Goal: Task Accomplishment & Management: Manage account settings

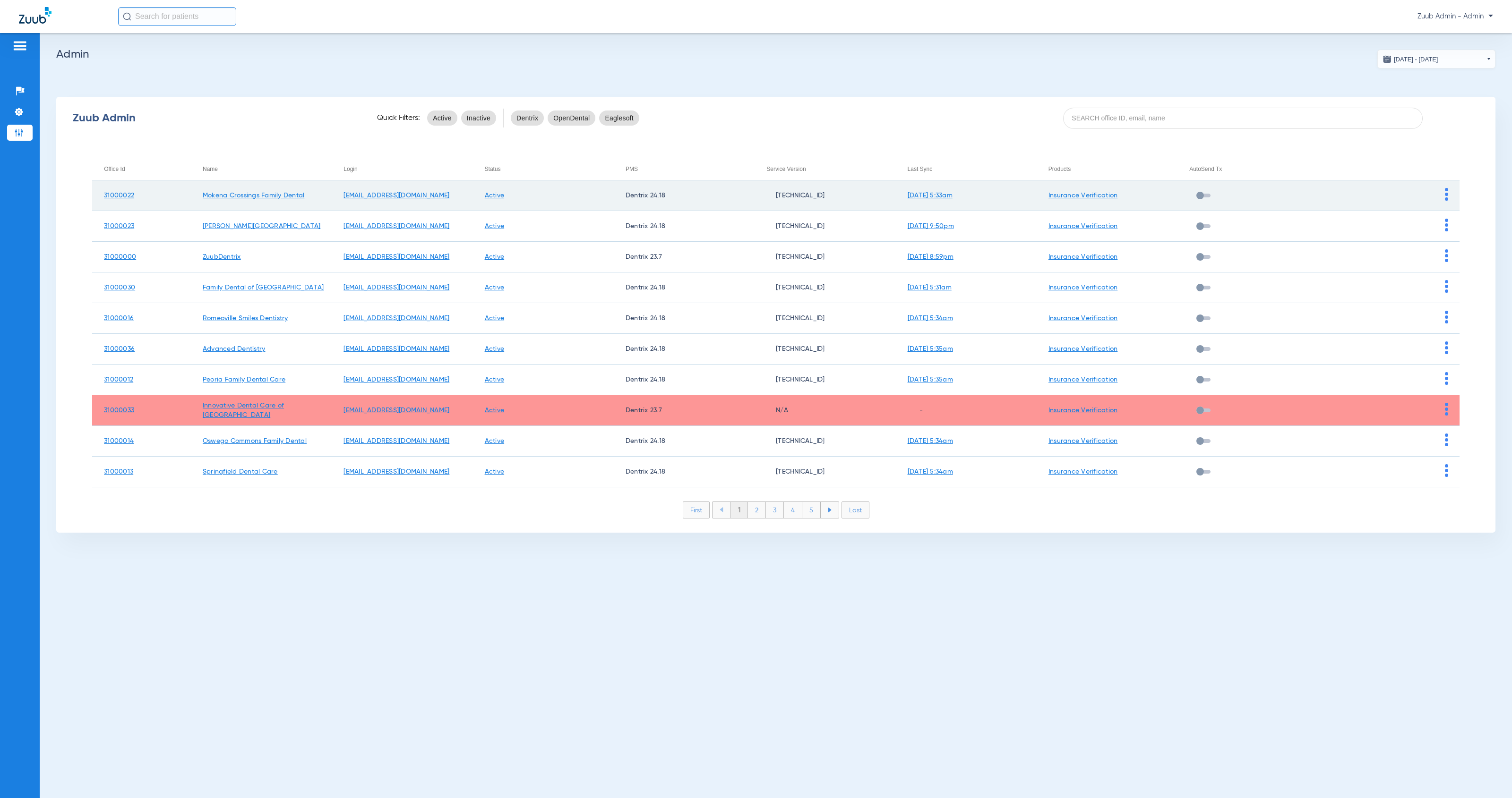
click at [1447, 198] on img at bounding box center [1447, 195] width 3 height 13
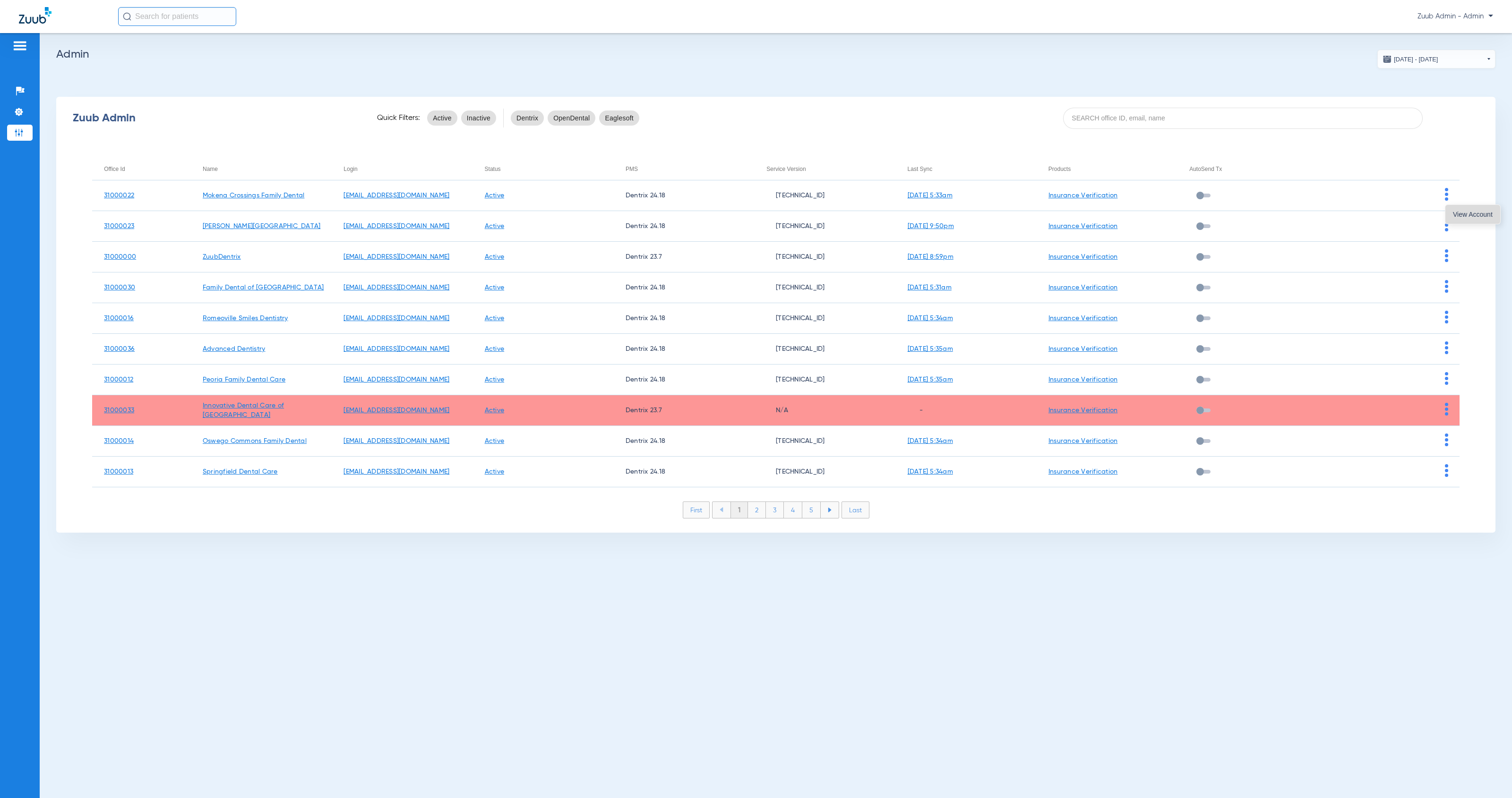
click at [1452, 211] on button "View Account" at bounding box center [1472, 214] width 55 height 19
click at [20, 91] on img at bounding box center [19, 91] width 10 height 10
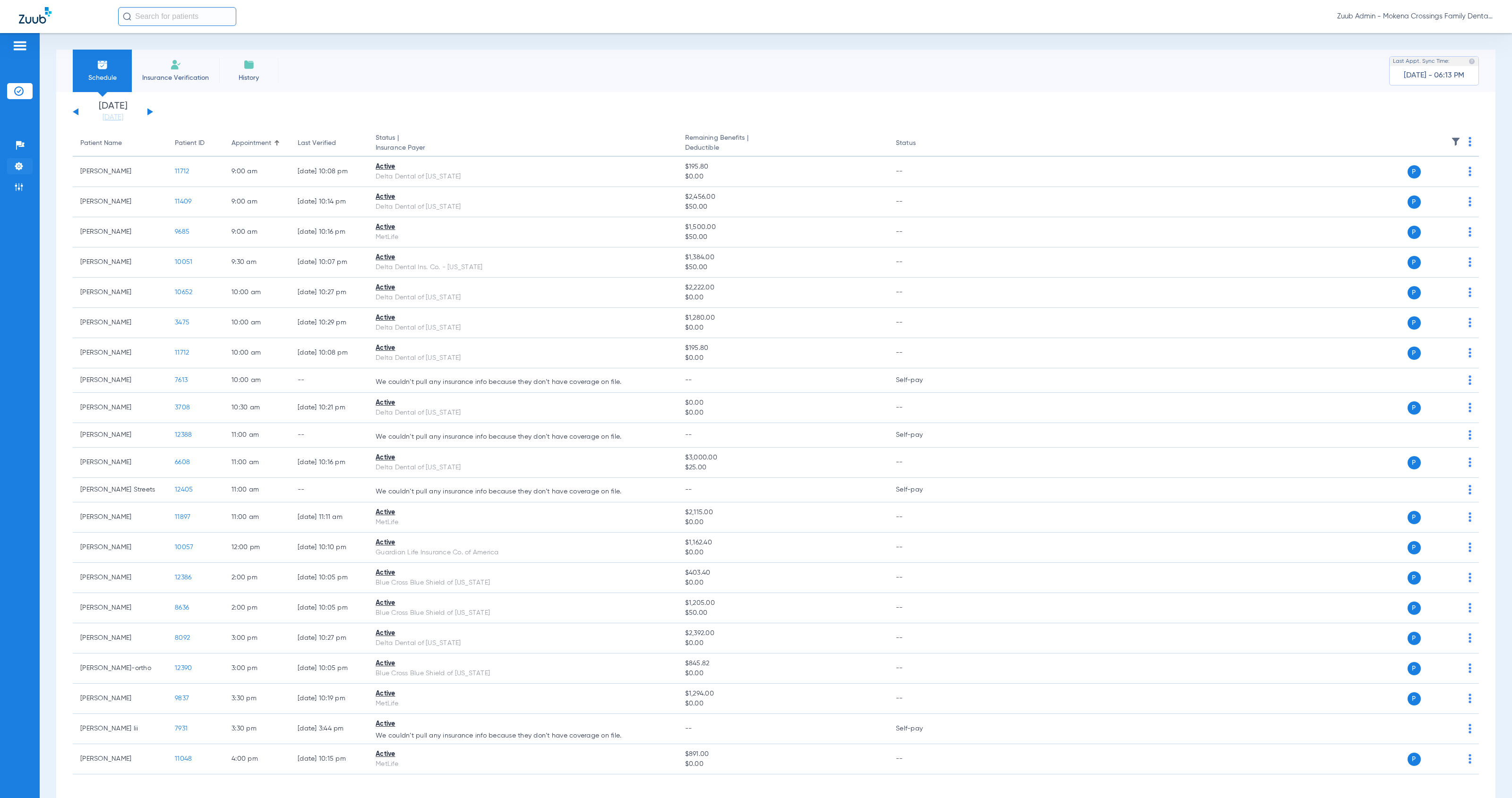
click at [24, 165] on li "Settings" at bounding box center [20, 166] width 25 height 16
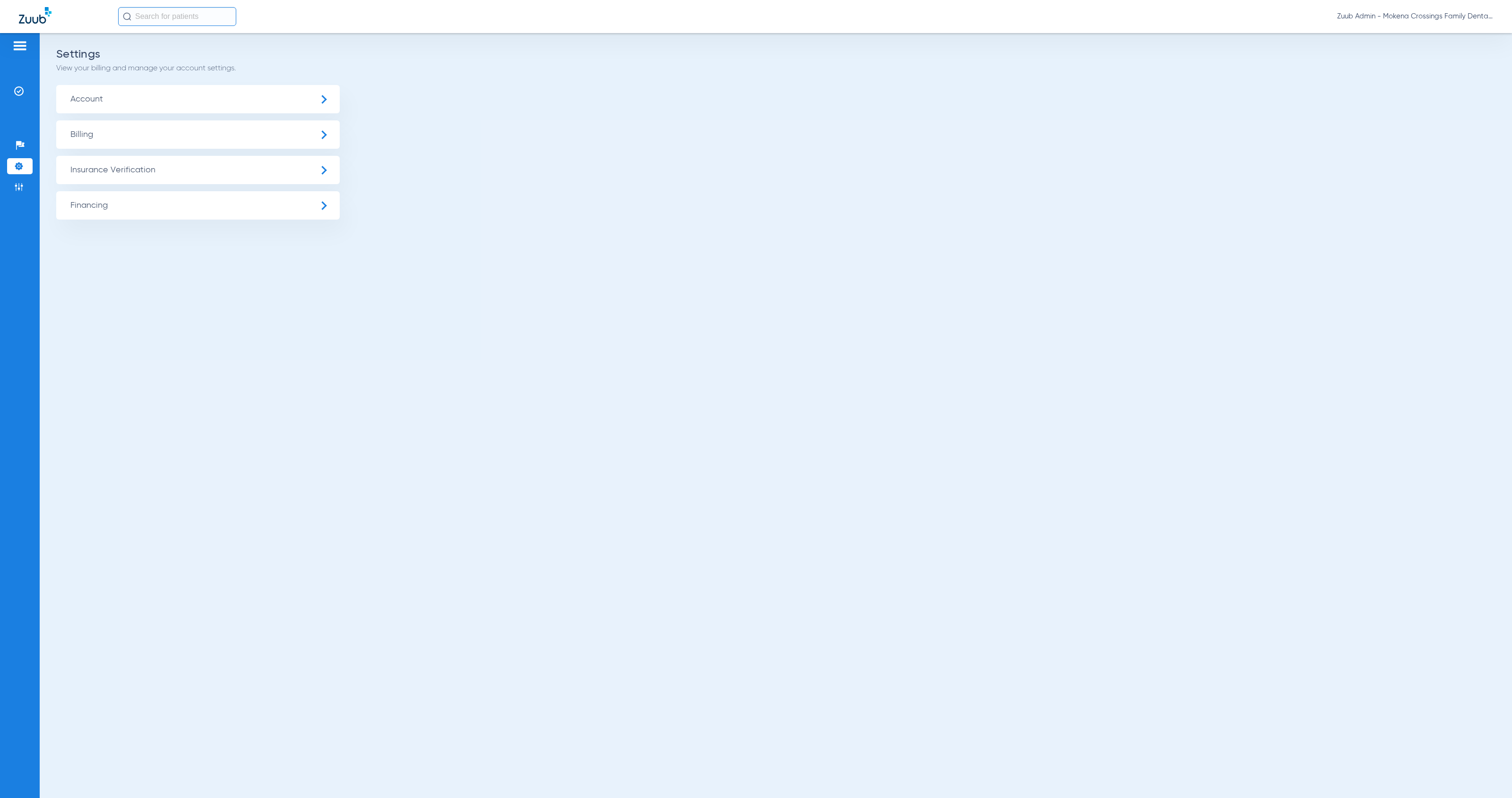
click at [102, 168] on span "Insurance Verification" at bounding box center [198, 170] width 284 height 29
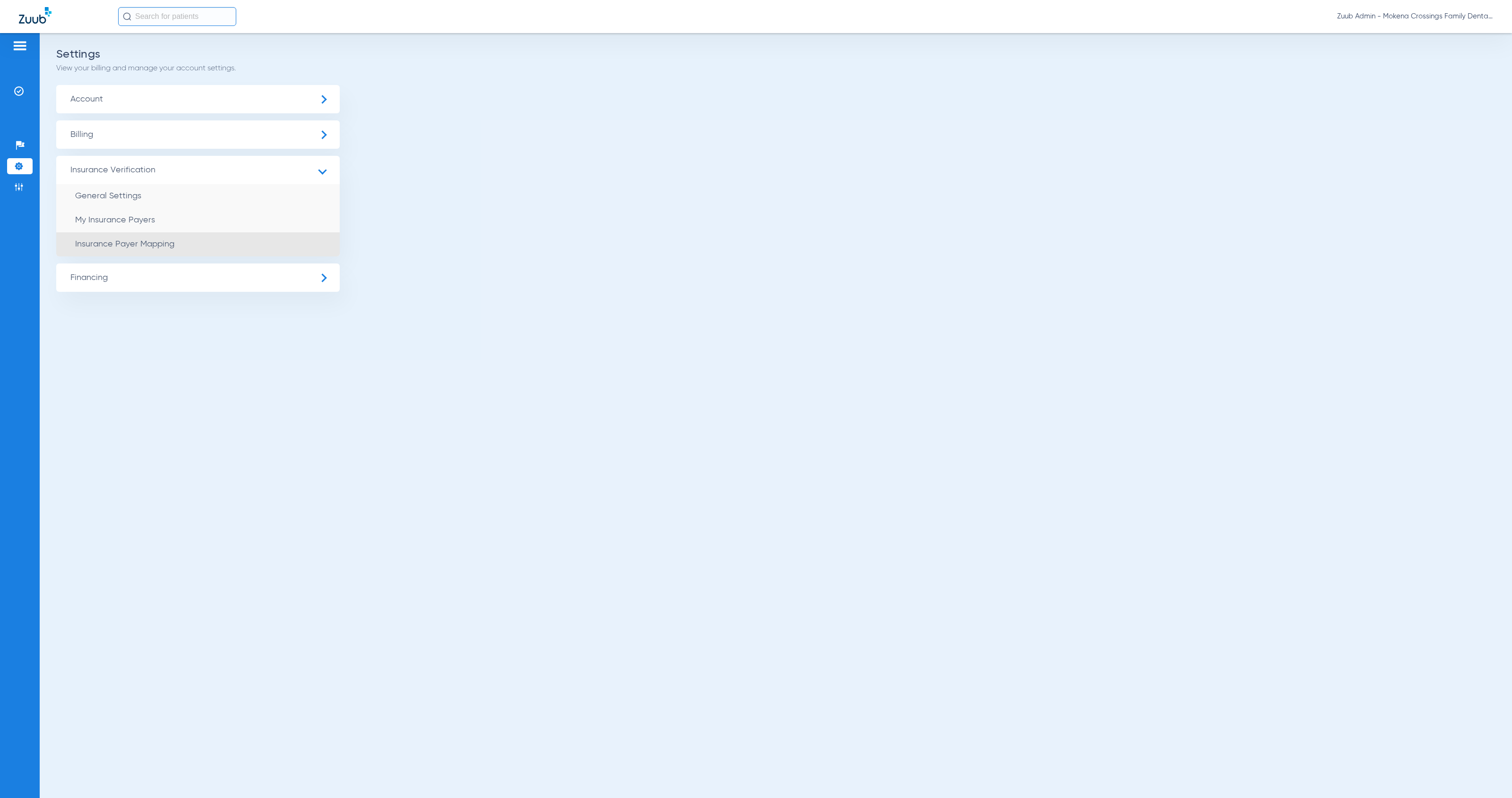
click at [244, 248] on li "Insurance Payer Mapping" at bounding box center [198, 245] width 284 height 24
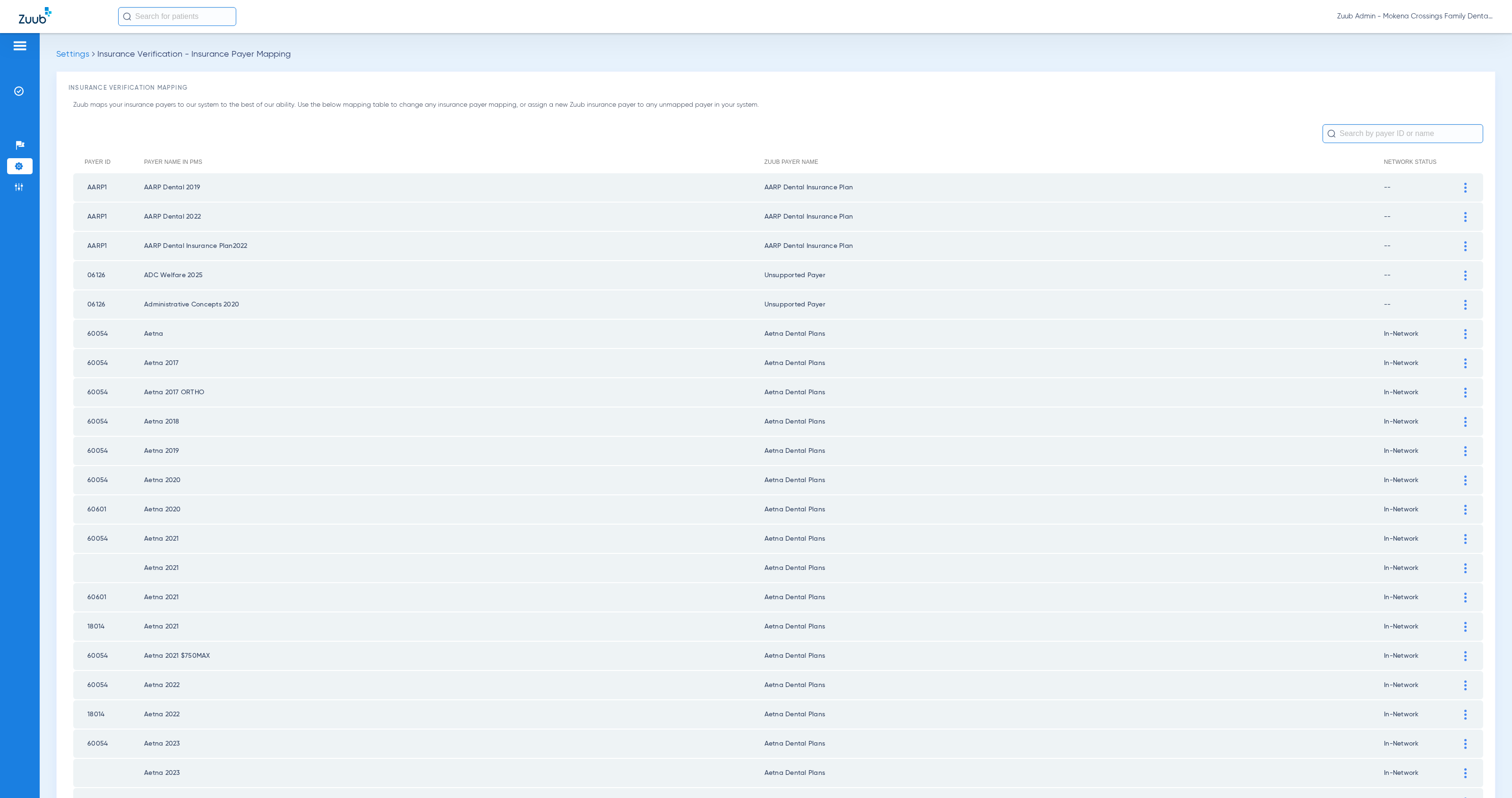
click at [1384, 137] on input "text" at bounding box center [1403, 133] width 161 height 19
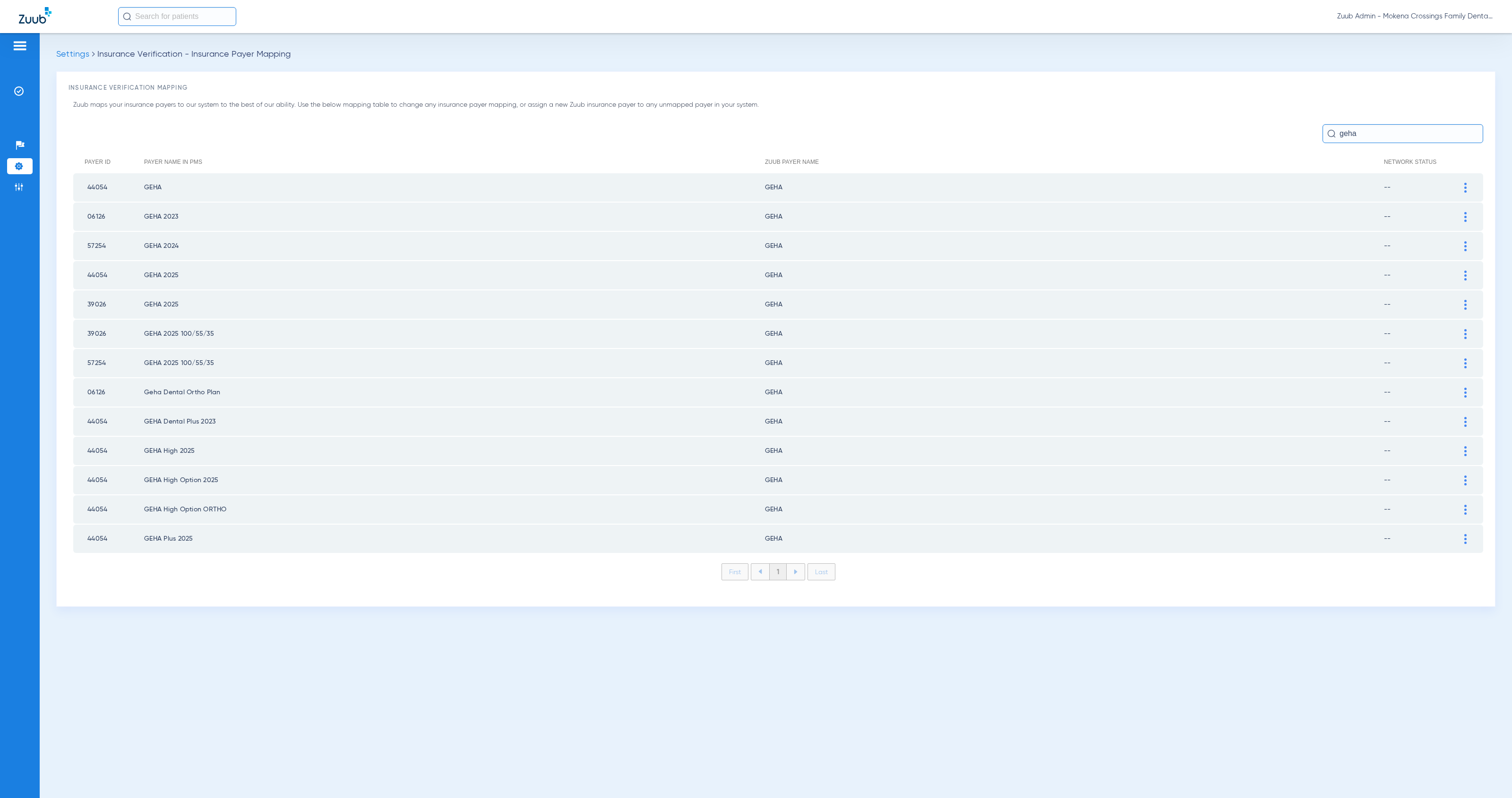
type input "geha"
click at [1467, 187] on div at bounding box center [1466, 187] width 16 height 10
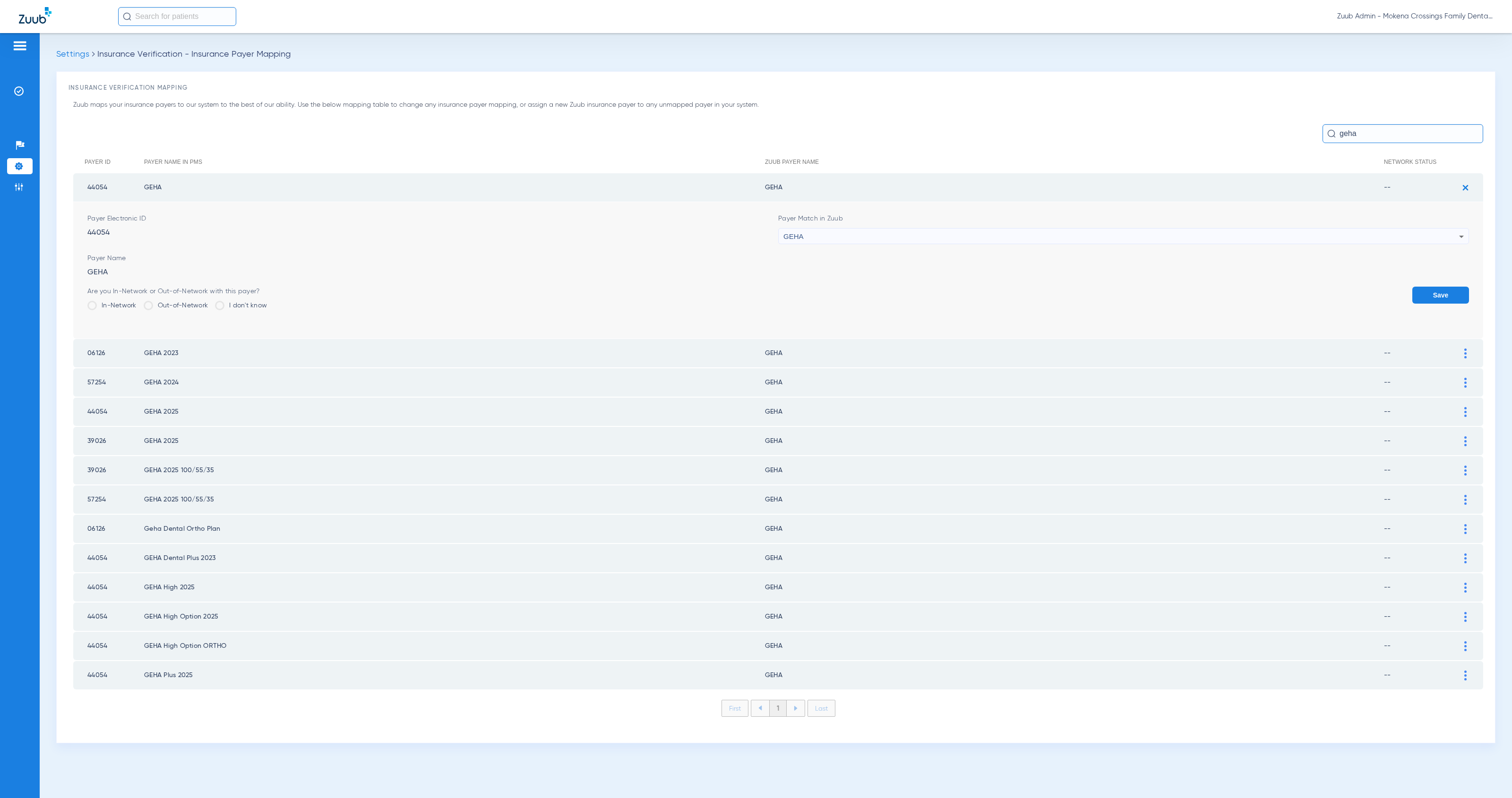
click at [878, 236] on div "GEHA" at bounding box center [1121, 236] width 676 height 16
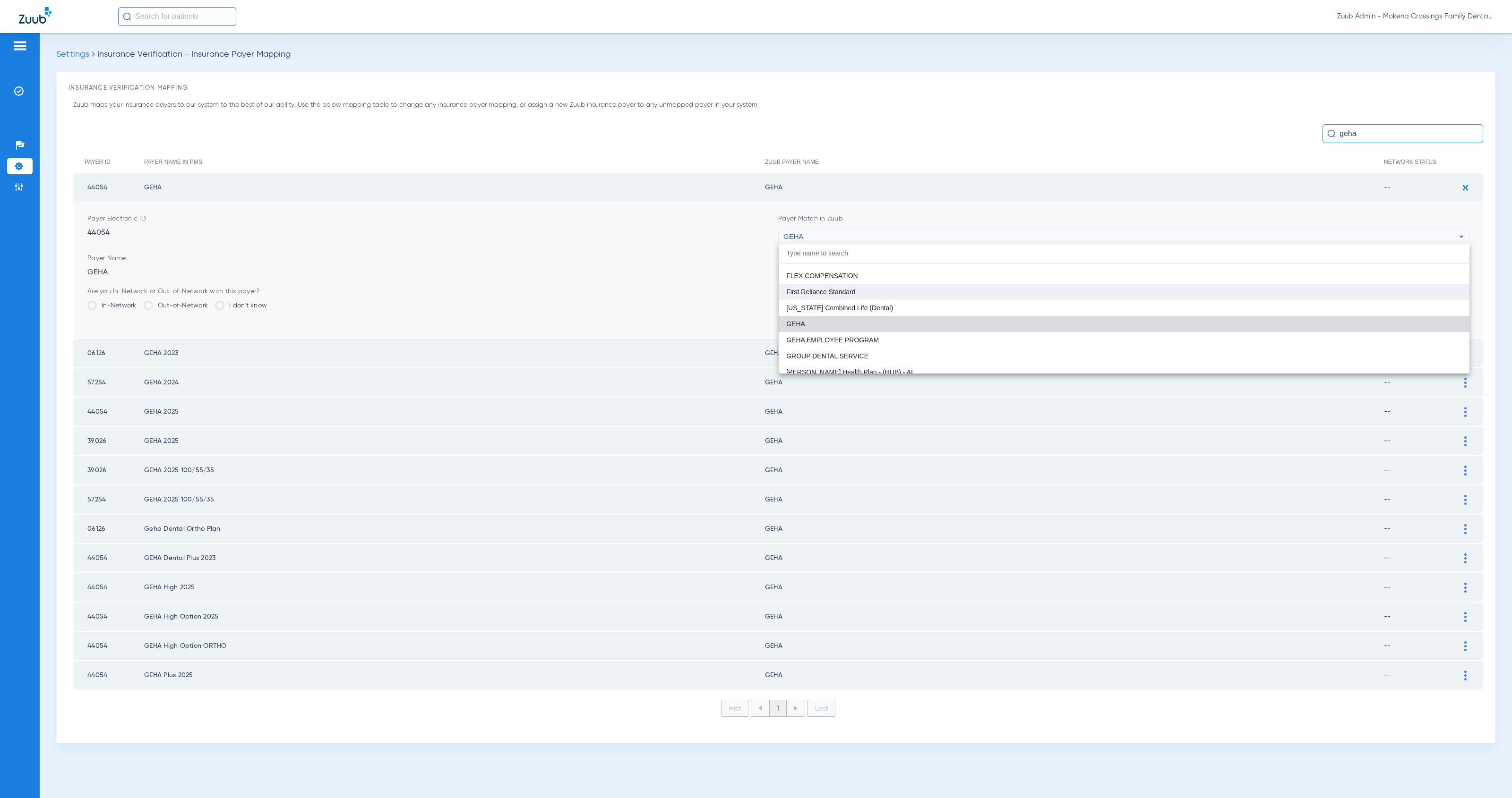
scroll to position [3291, 0]
click at [1016, 179] on div at bounding box center [756, 399] width 1512 height 798
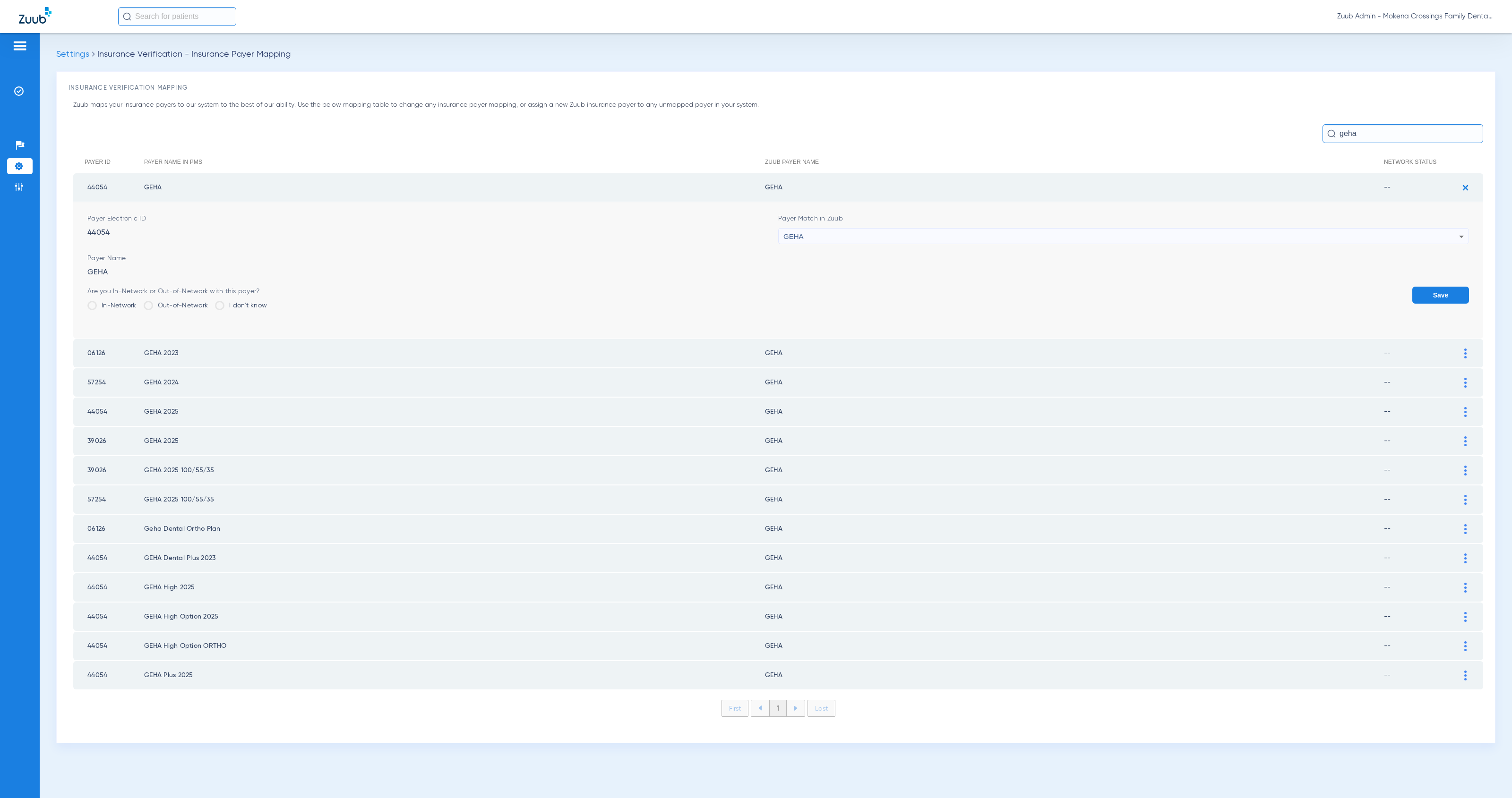
click at [1050, 236] on div "GEHA" at bounding box center [1121, 236] width 676 height 16
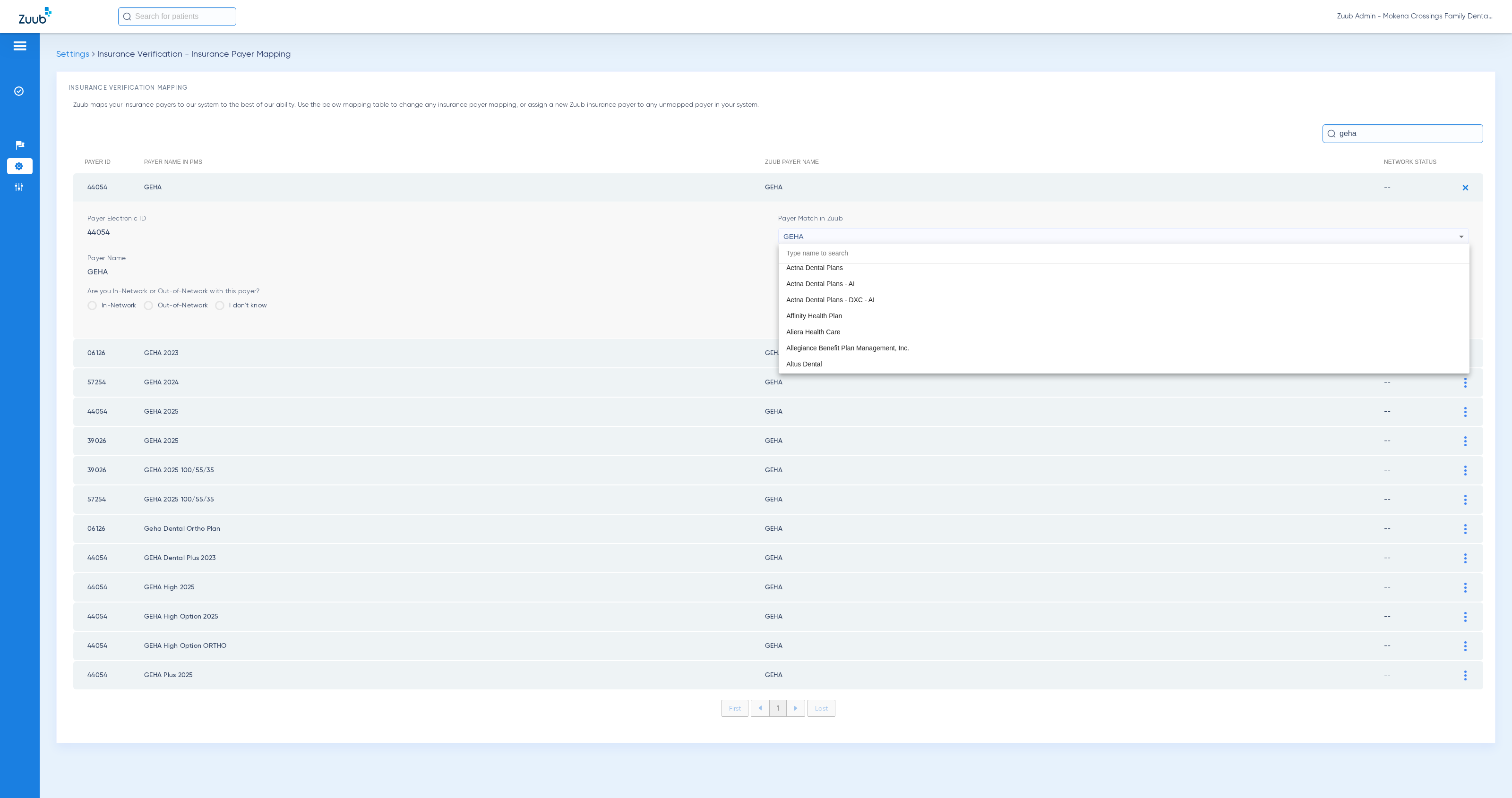
scroll to position [0, 0]
click at [1012, 121] on div at bounding box center [756, 399] width 1512 height 798
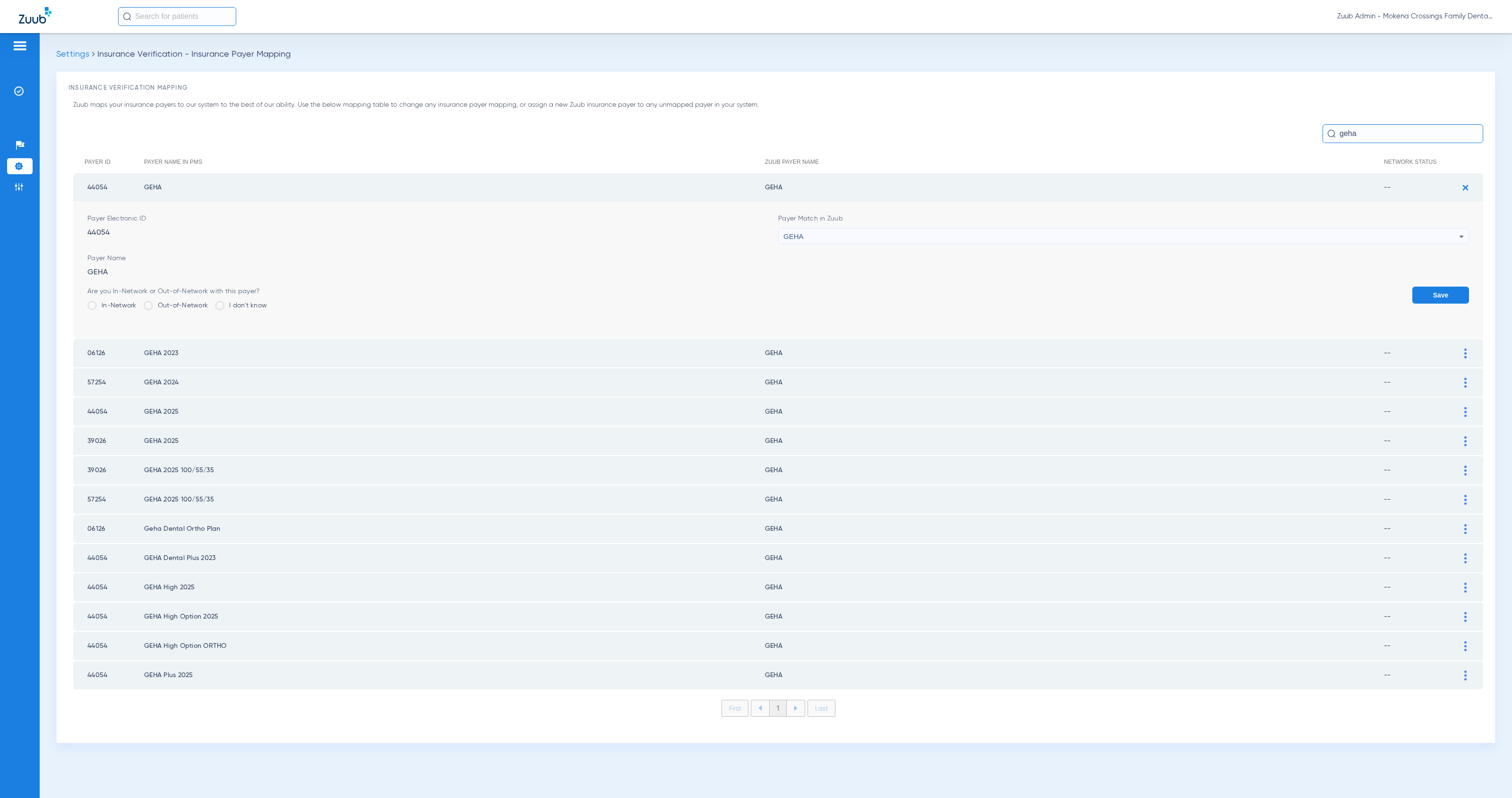
click at [1466, 188] on img at bounding box center [1466, 187] width 15 height 15
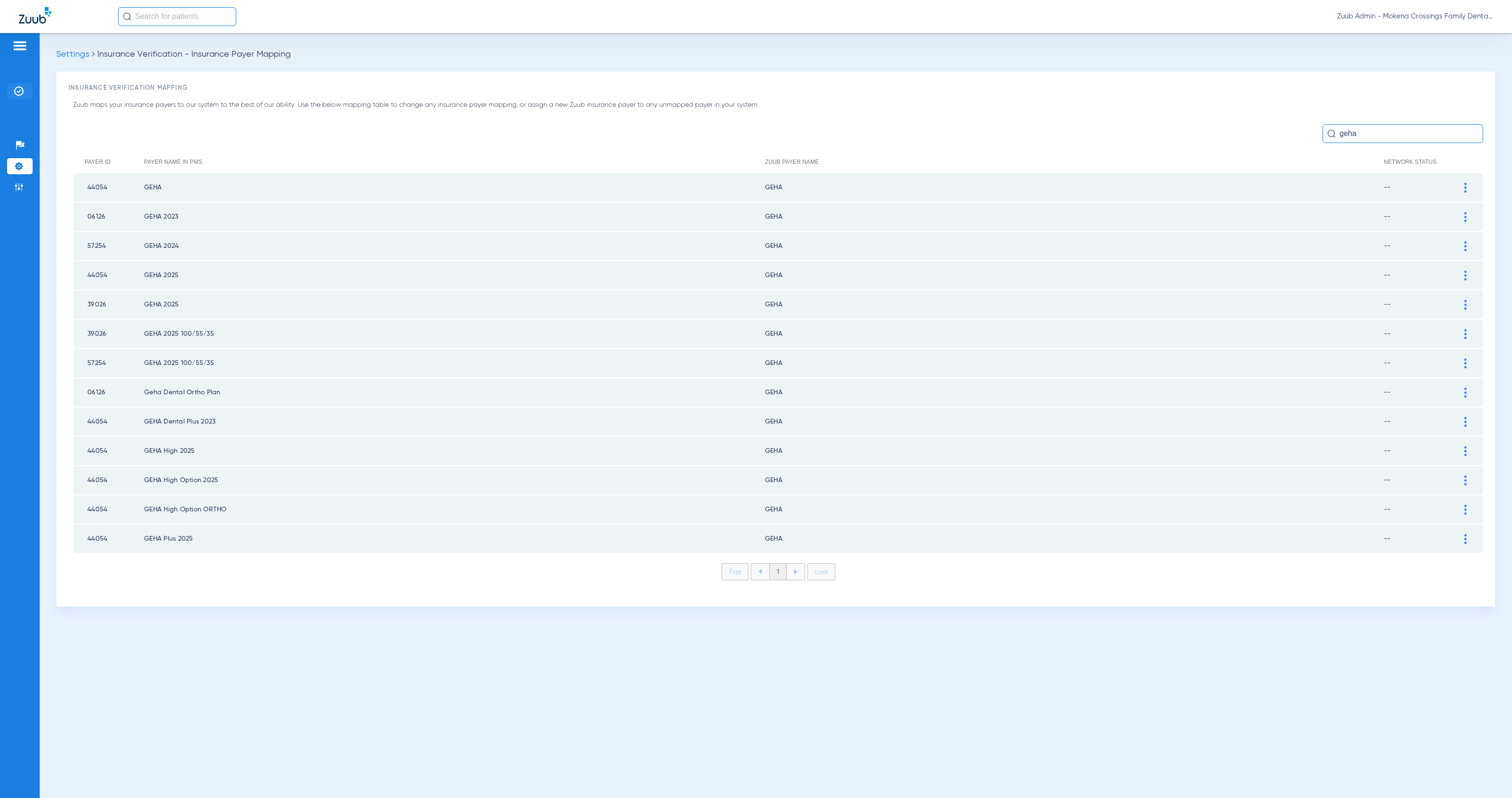
click at [22, 91] on img at bounding box center [19, 91] width 10 height 10
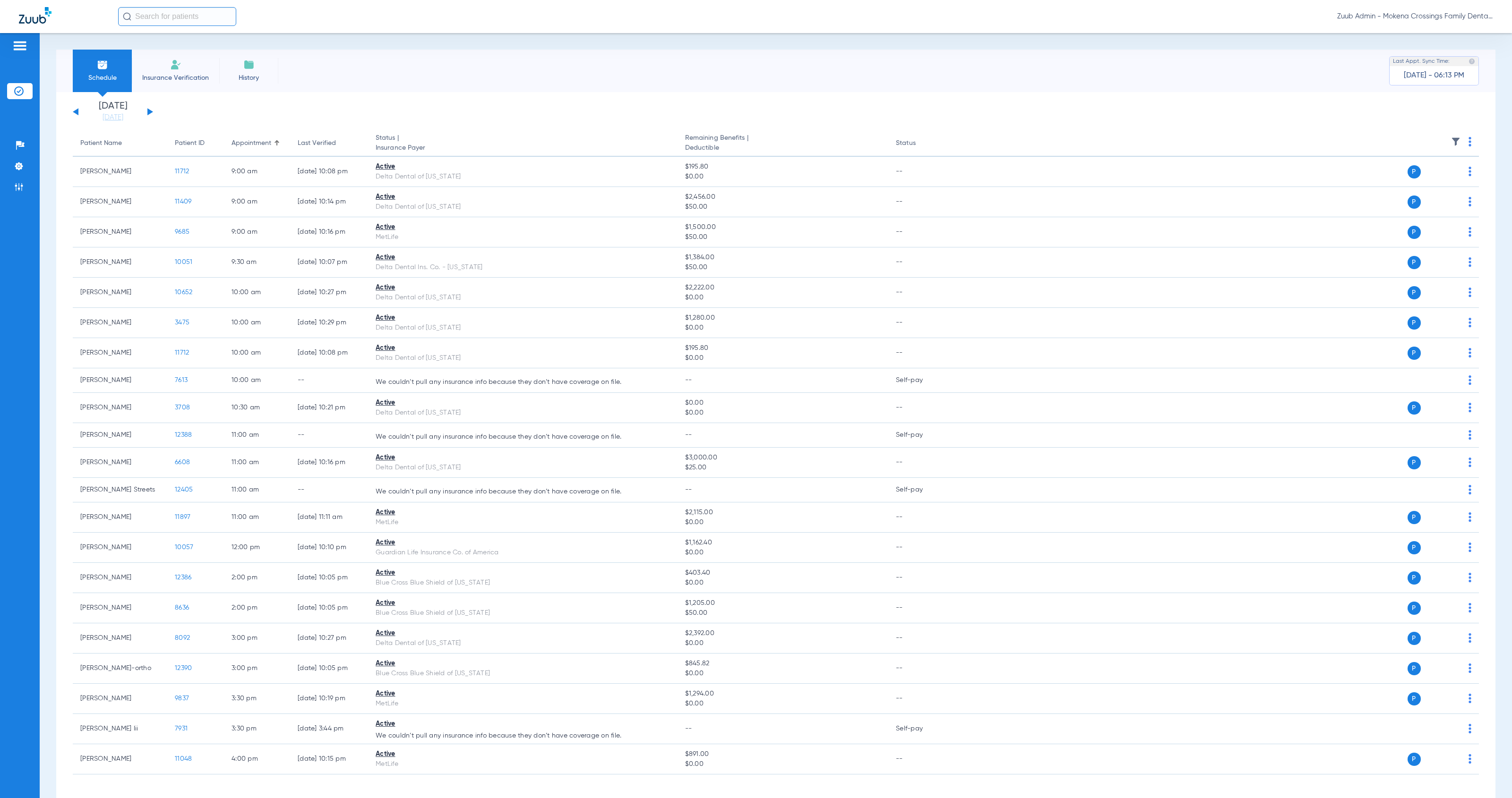
click at [151, 113] on div "[DATE] [DATE] [DATE] [DATE] [DATE] [DATE] [DATE] [DATE] [DATE] [DATE] [DATE] [D…" at bounding box center [113, 112] width 81 height 20
click at [148, 111] on button at bounding box center [150, 112] width 6 height 7
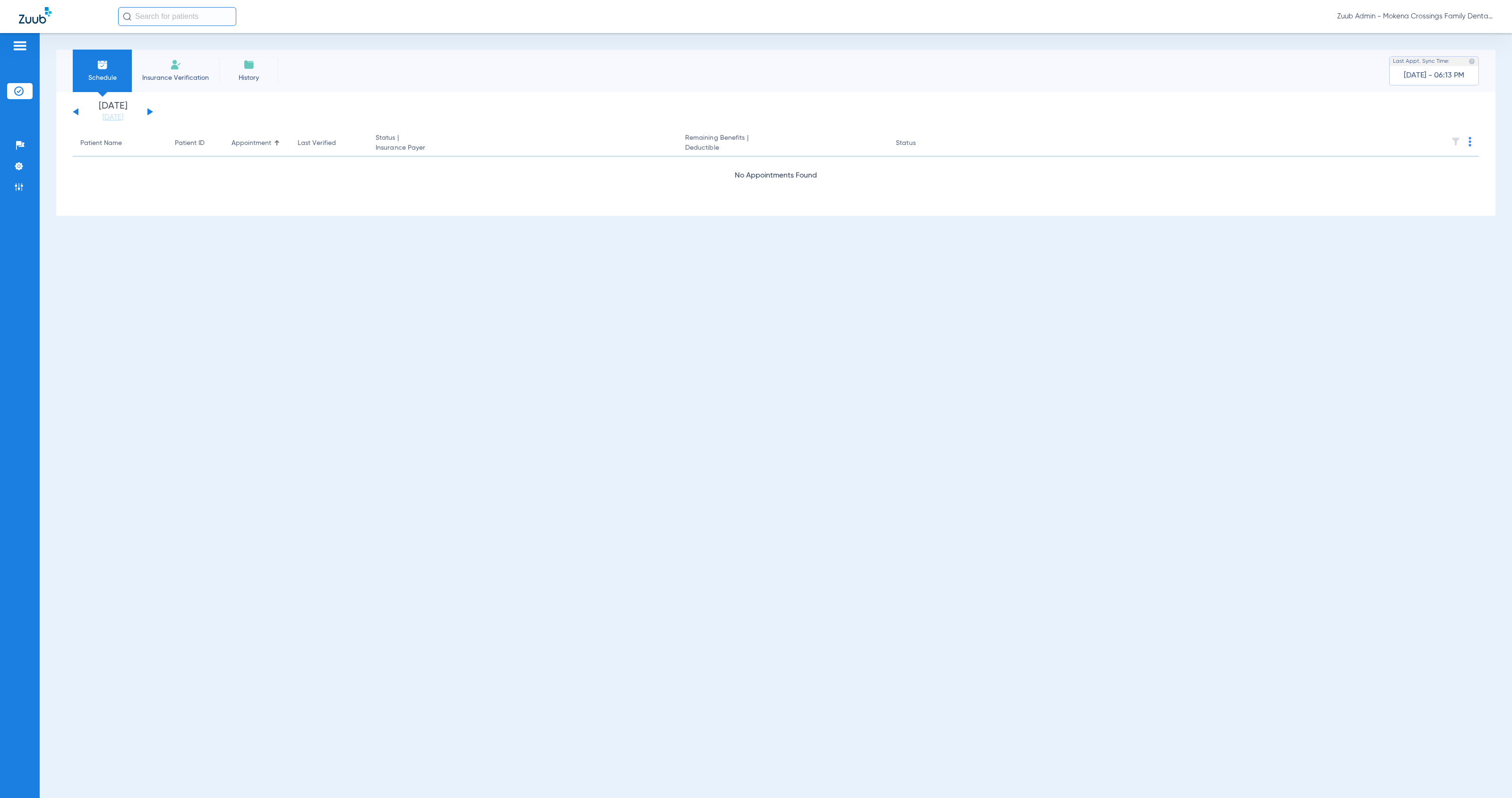
click at [151, 112] on div "[DATE] [DATE] [DATE] [DATE] [DATE] [DATE] [DATE] [DATE] [DATE] [DATE] [DATE] [D…" at bounding box center [113, 112] width 81 height 20
click at [149, 112] on button at bounding box center [150, 112] width 6 height 7
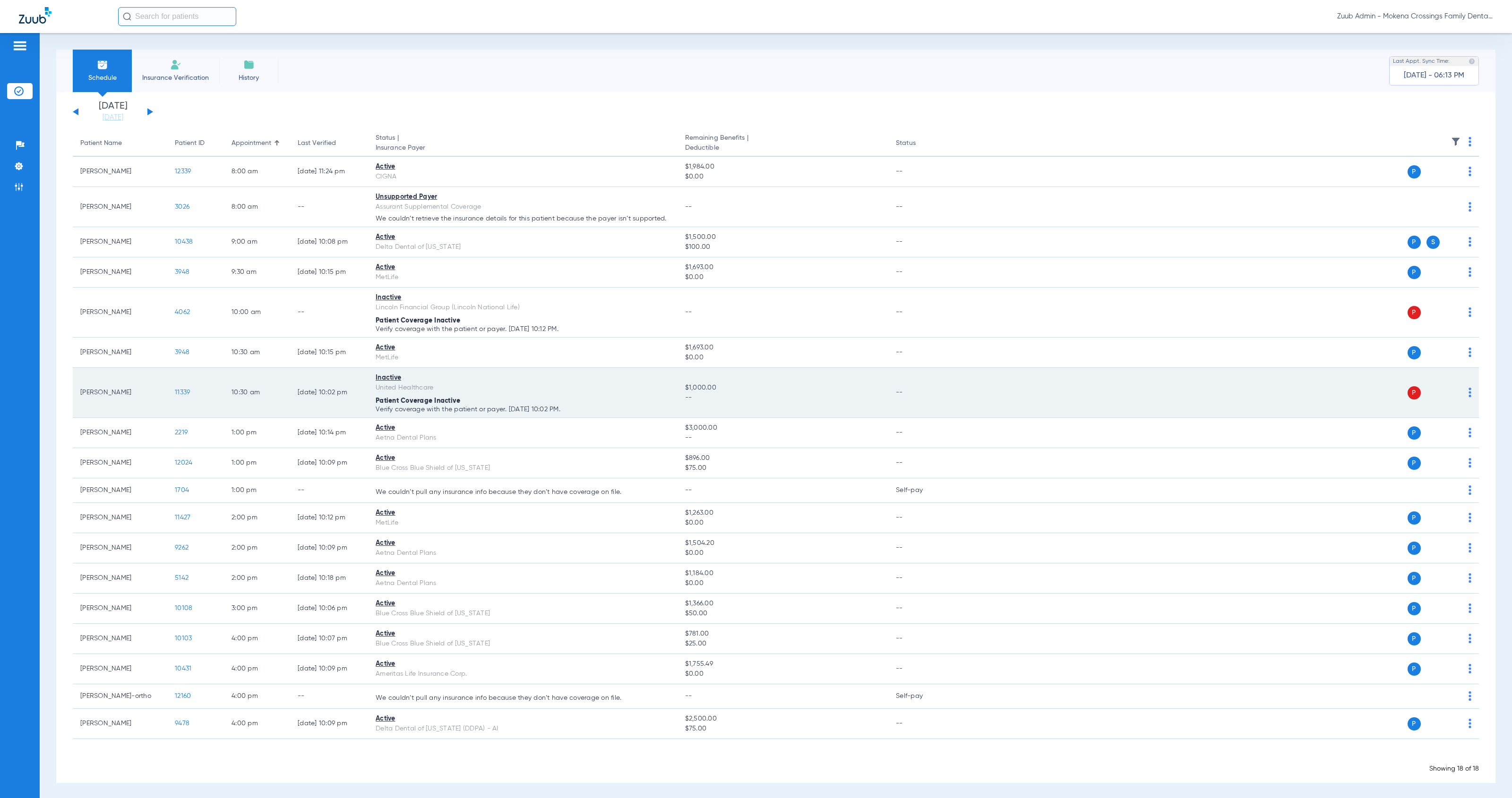
scroll to position [2, 0]
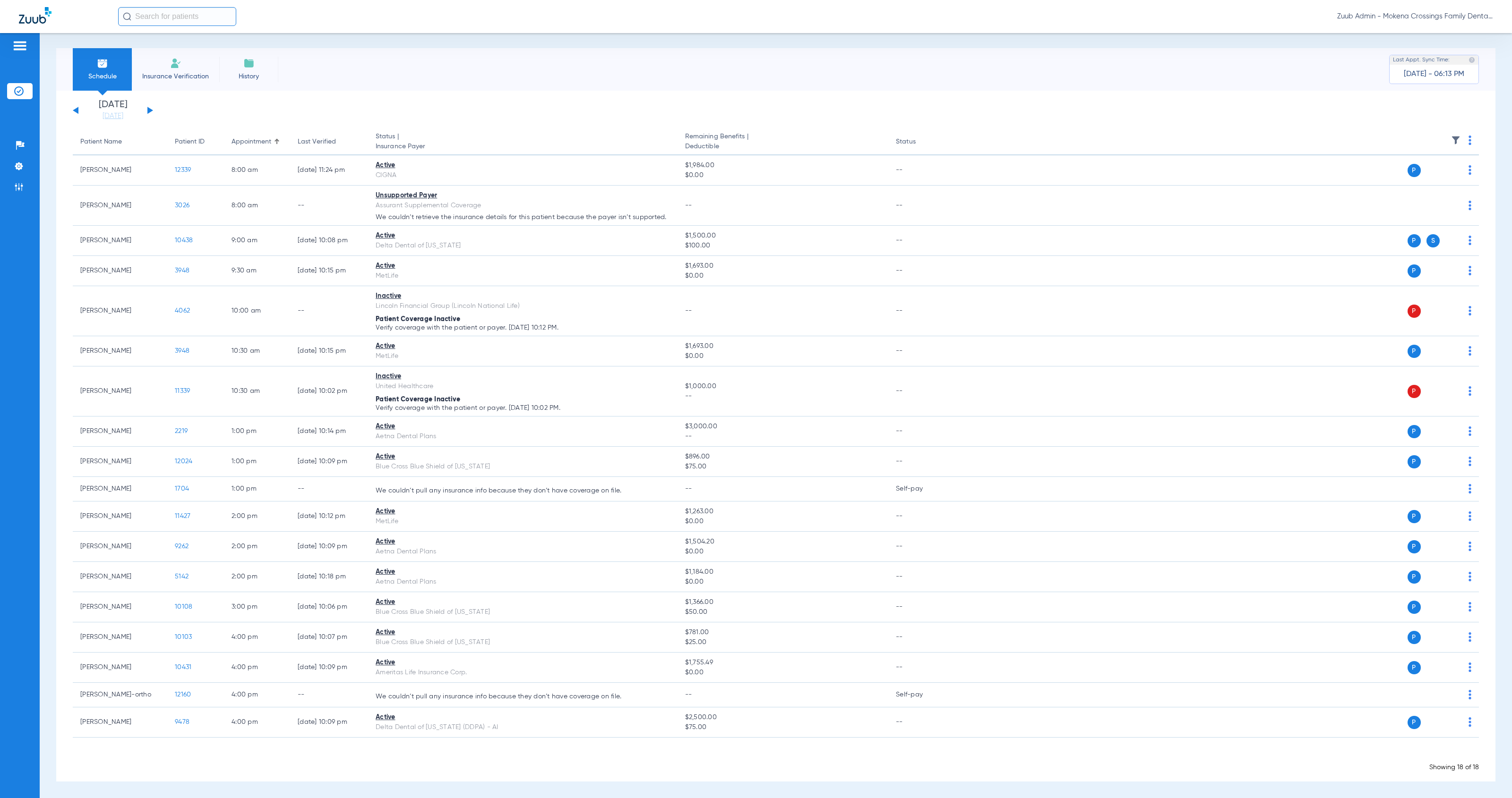
click at [150, 108] on button at bounding box center [150, 110] width 6 height 7
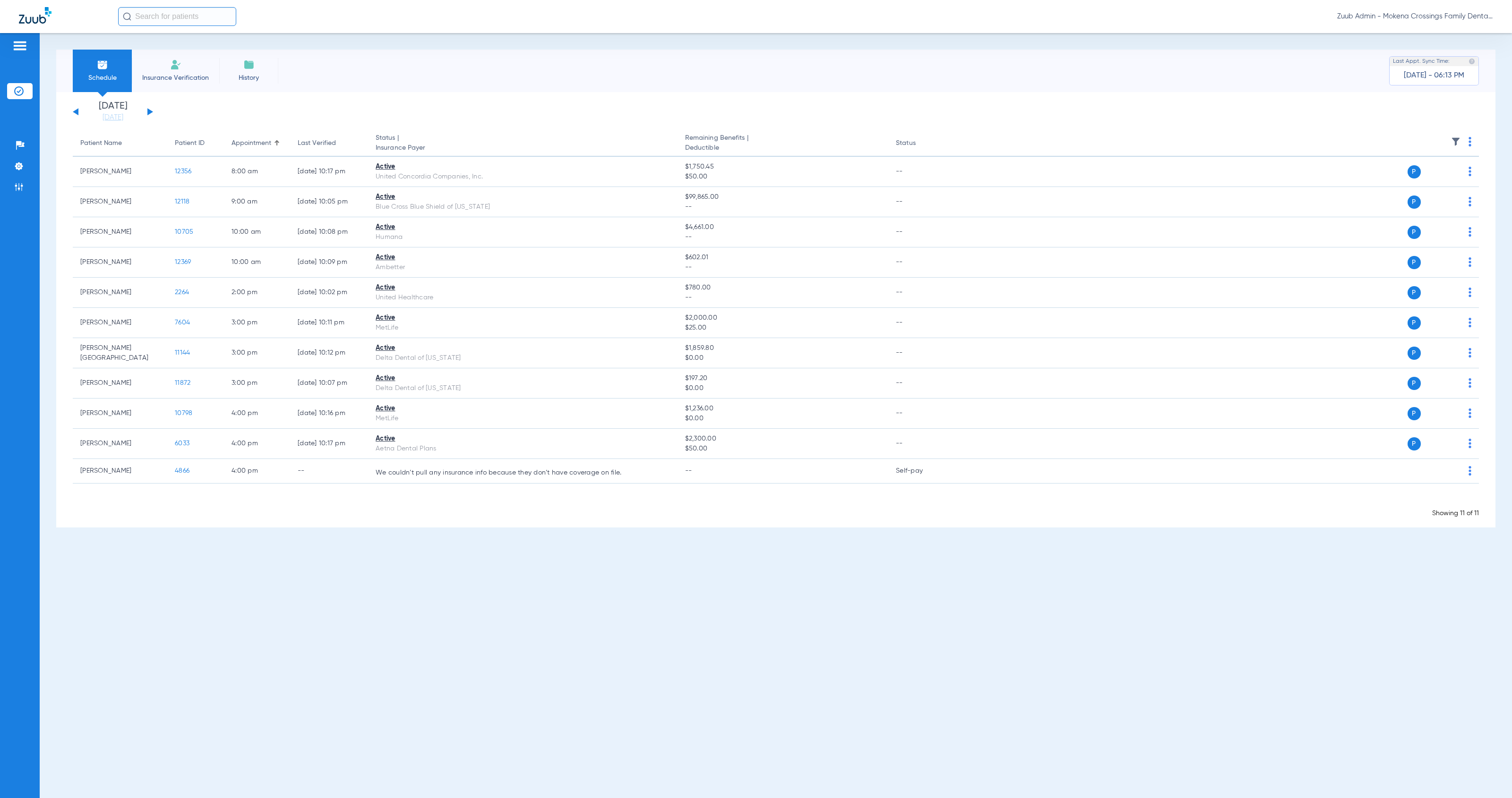
click at [150, 108] on div "[DATE] [DATE] [DATE] [DATE] [DATE] [DATE] [DATE] [DATE] [DATE] [DATE] [DATE] [D…" at bounding box center [113, 112] width 81 height 20
click at [147, 111] on div "[DATE] [DATE] [DATE] [DATE] [DATE] [DATE] [DATE] [DATE] [DATE] [DATE] [DATE] [D…" at bounding box center [113, 112] width 81 height 20
click at [152, 112] on div "[DATE] [DATE] [DATE] [DATE] [DATE] [DATE] [DATE] [DATE] [DATE] [DATE] [DATE] [D…" at bounding box center [113, 112] width 81 height 20
click at [148, 114] on button at bounding box center [150, 112] width 6 height 7
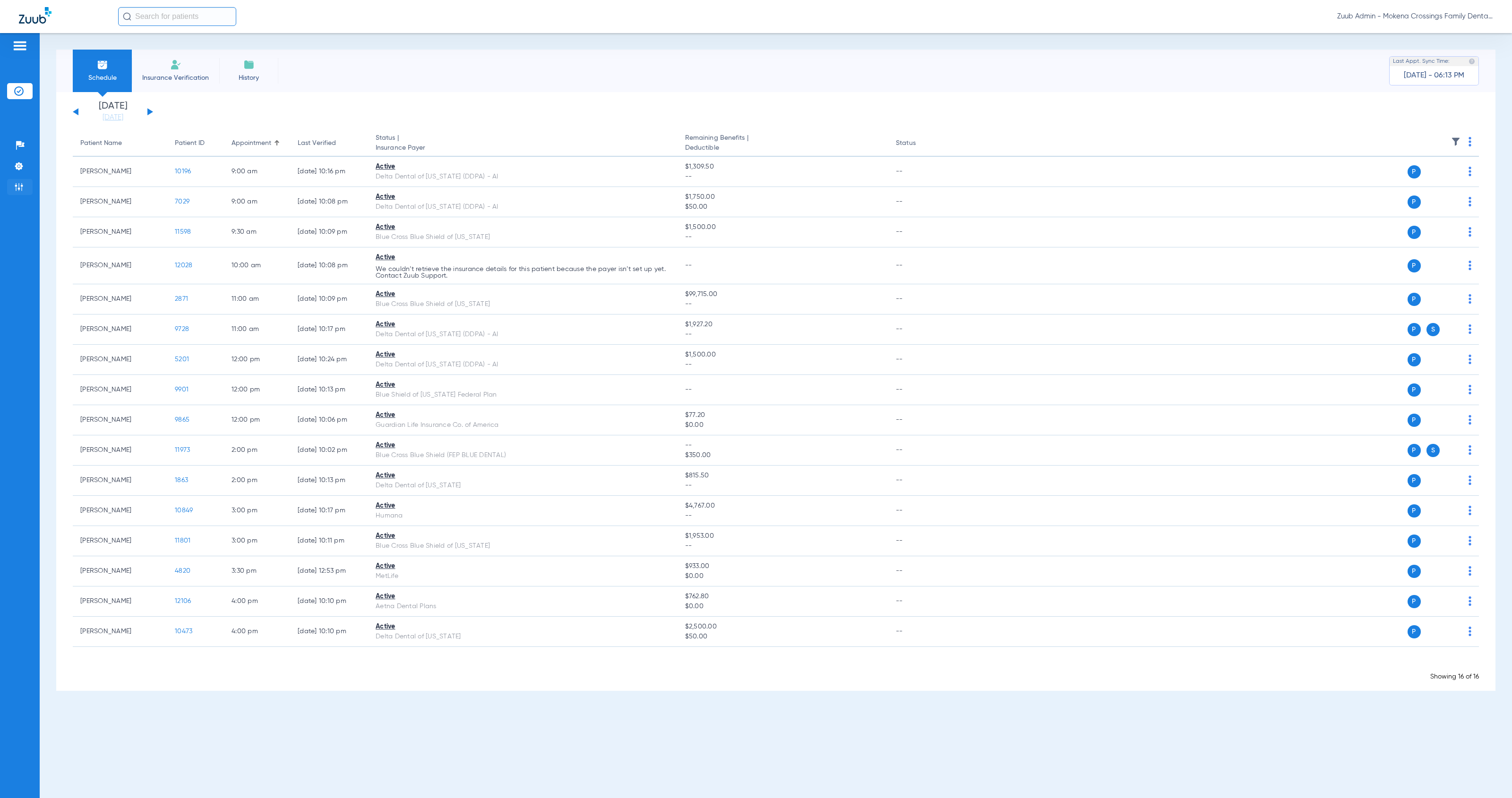
click at [22, 192] on img at bounding box center [19, 187] width 10 height 10
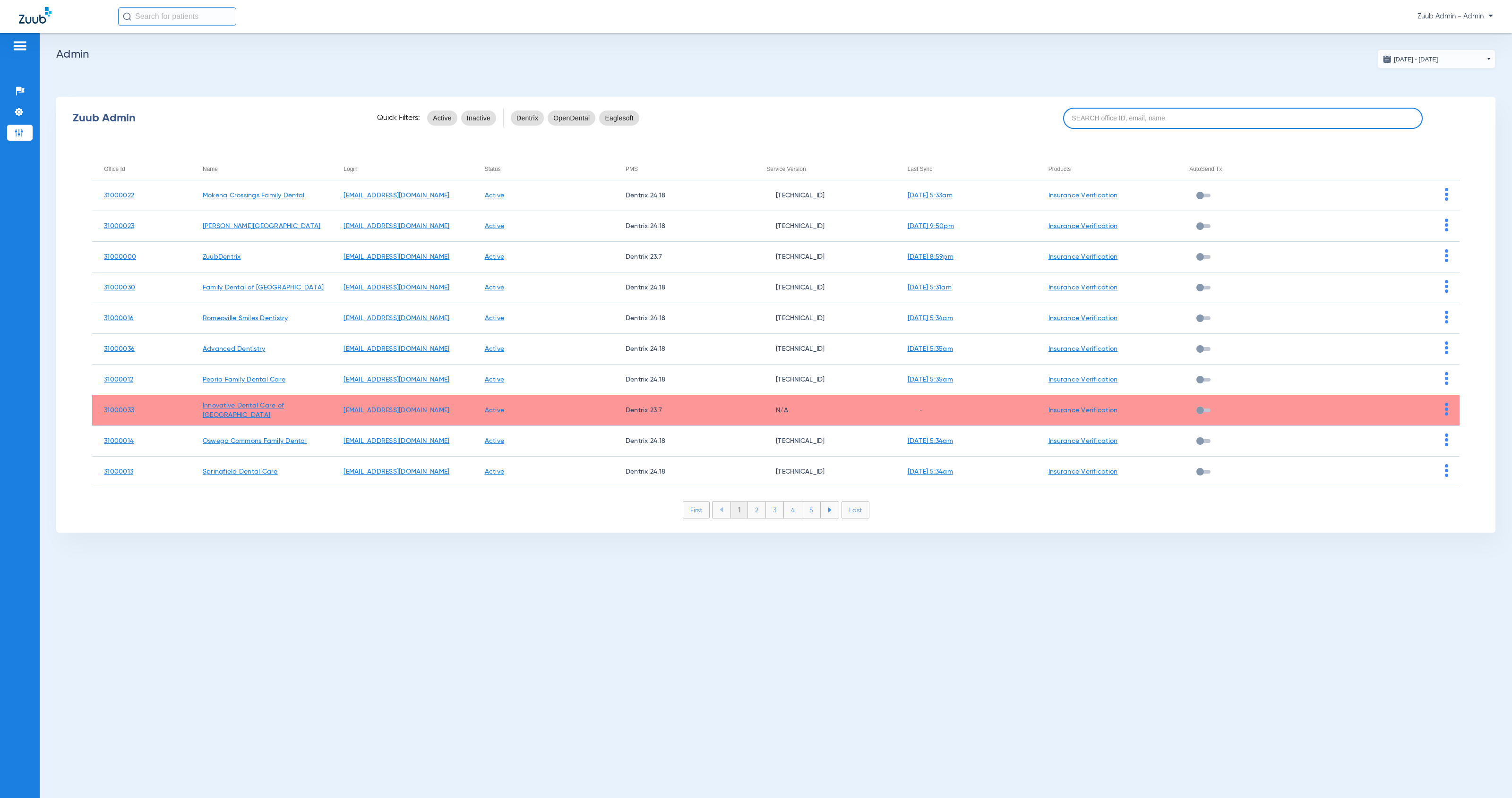
click at [1156, 116] on input at bounding box center [1244, 118] width 360 height 21
paste input "Alliance Dental Group"
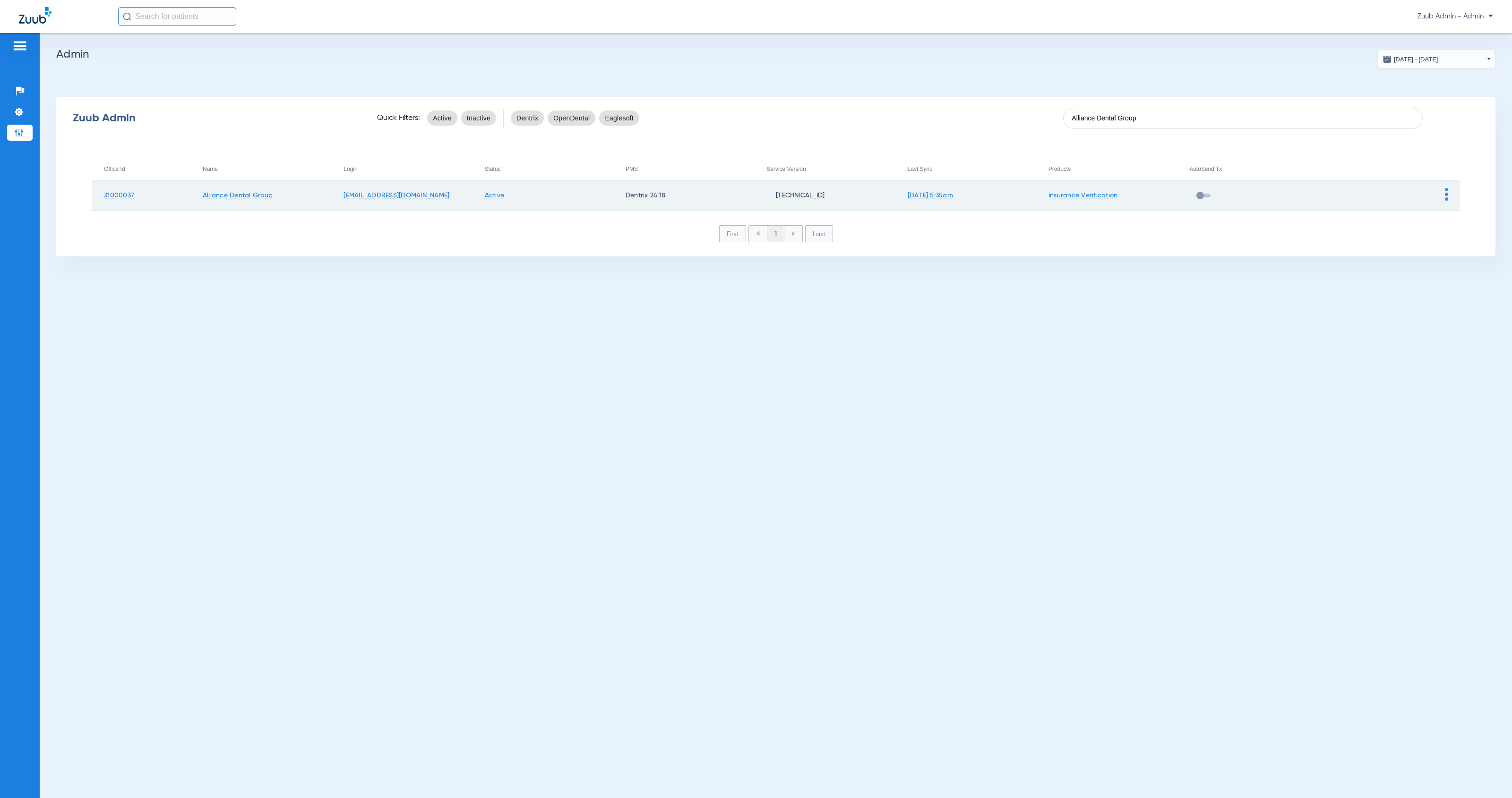
type input "Alliance Dental Group"
click at [1446, 197] on img at bounding box center [1447, 195] width 3 height 13
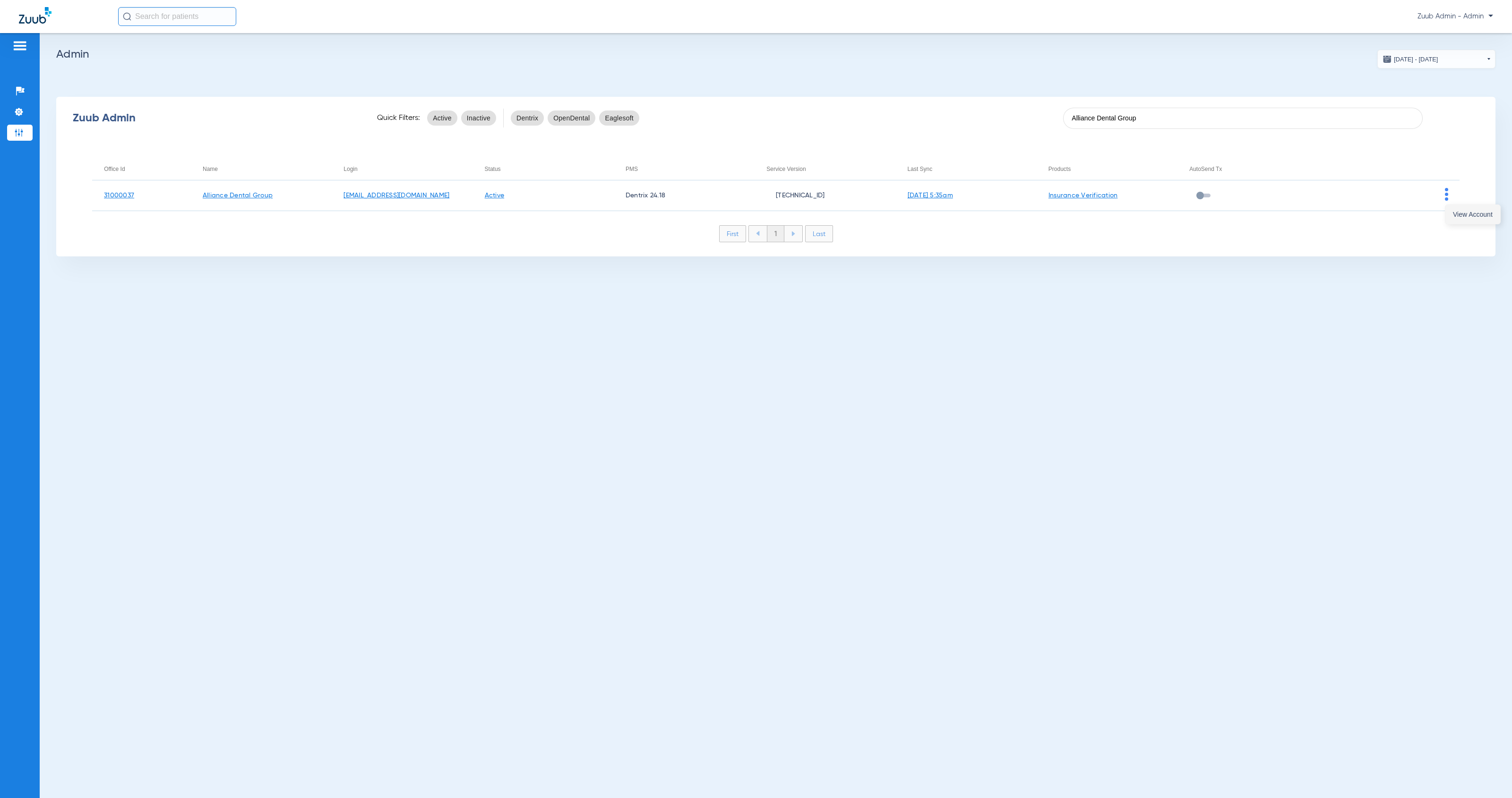
click at [1457, 218] on span "View Account" at bounding box center [1473, 214] width 40 height 7
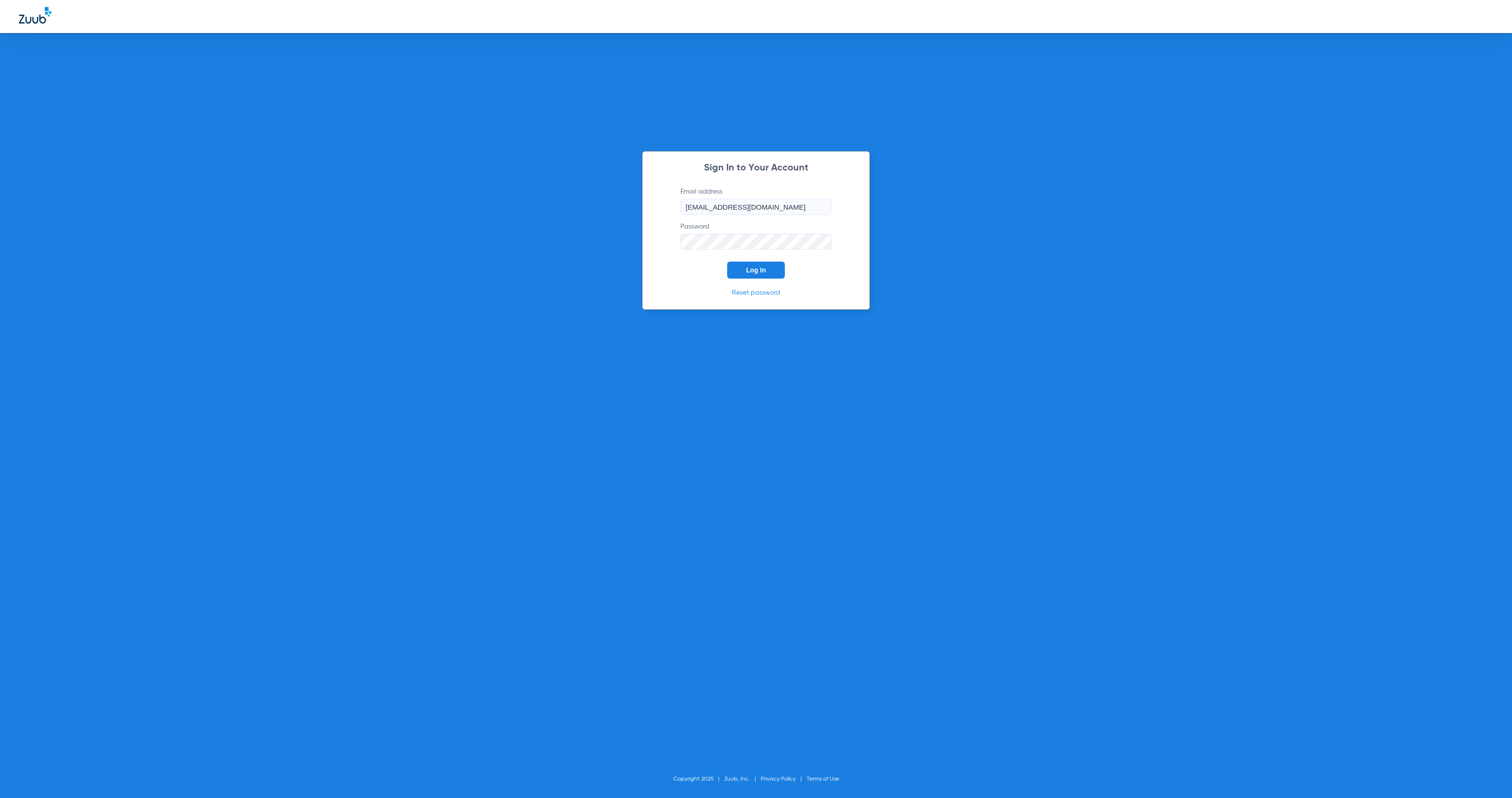
click at [760, 269] on span "Log In" at bounding box center [756, 270] width 20 height 7
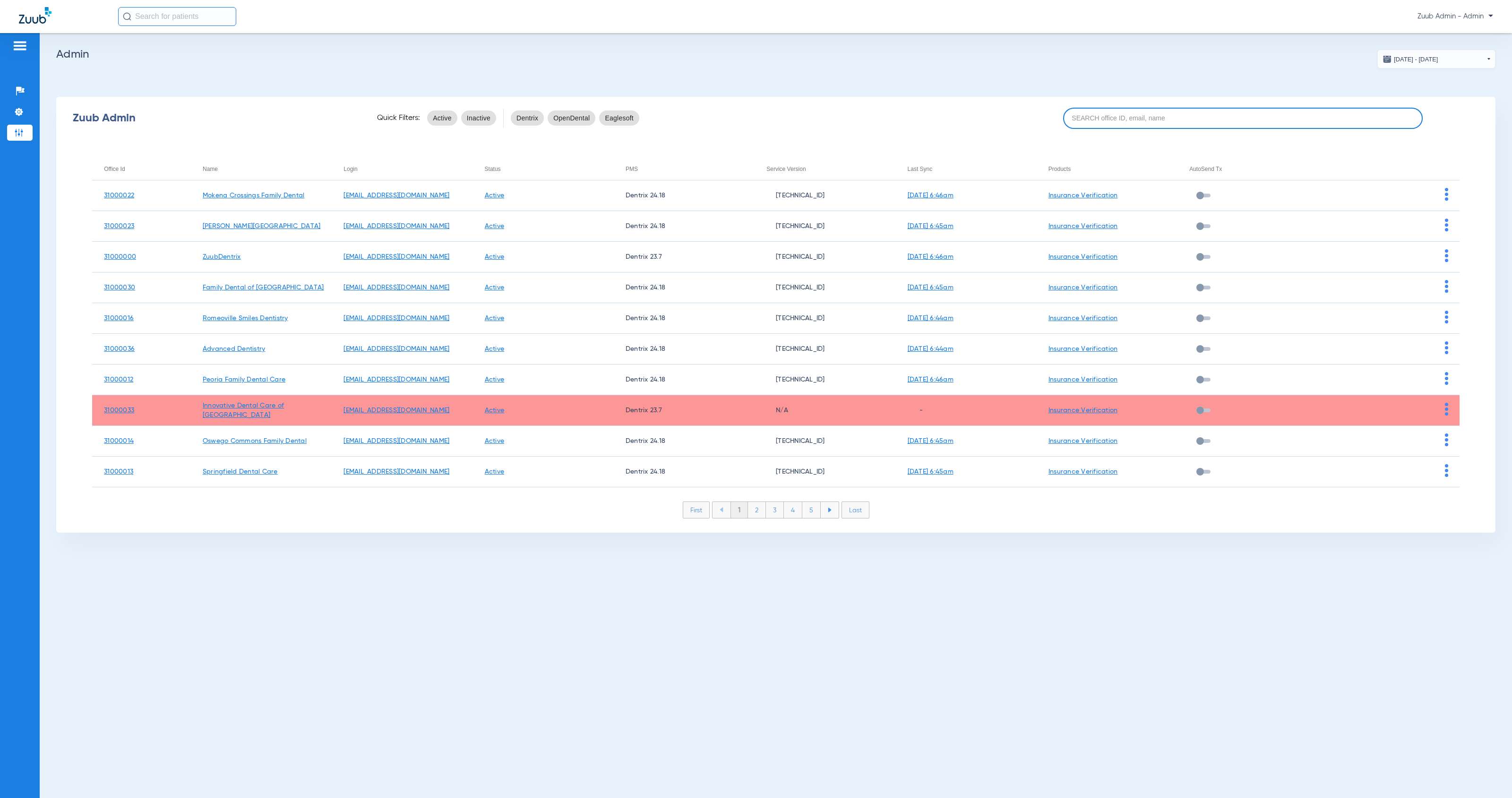
click at [1115, 121] on input at bounding box center [1244, 118] width 360 height 21
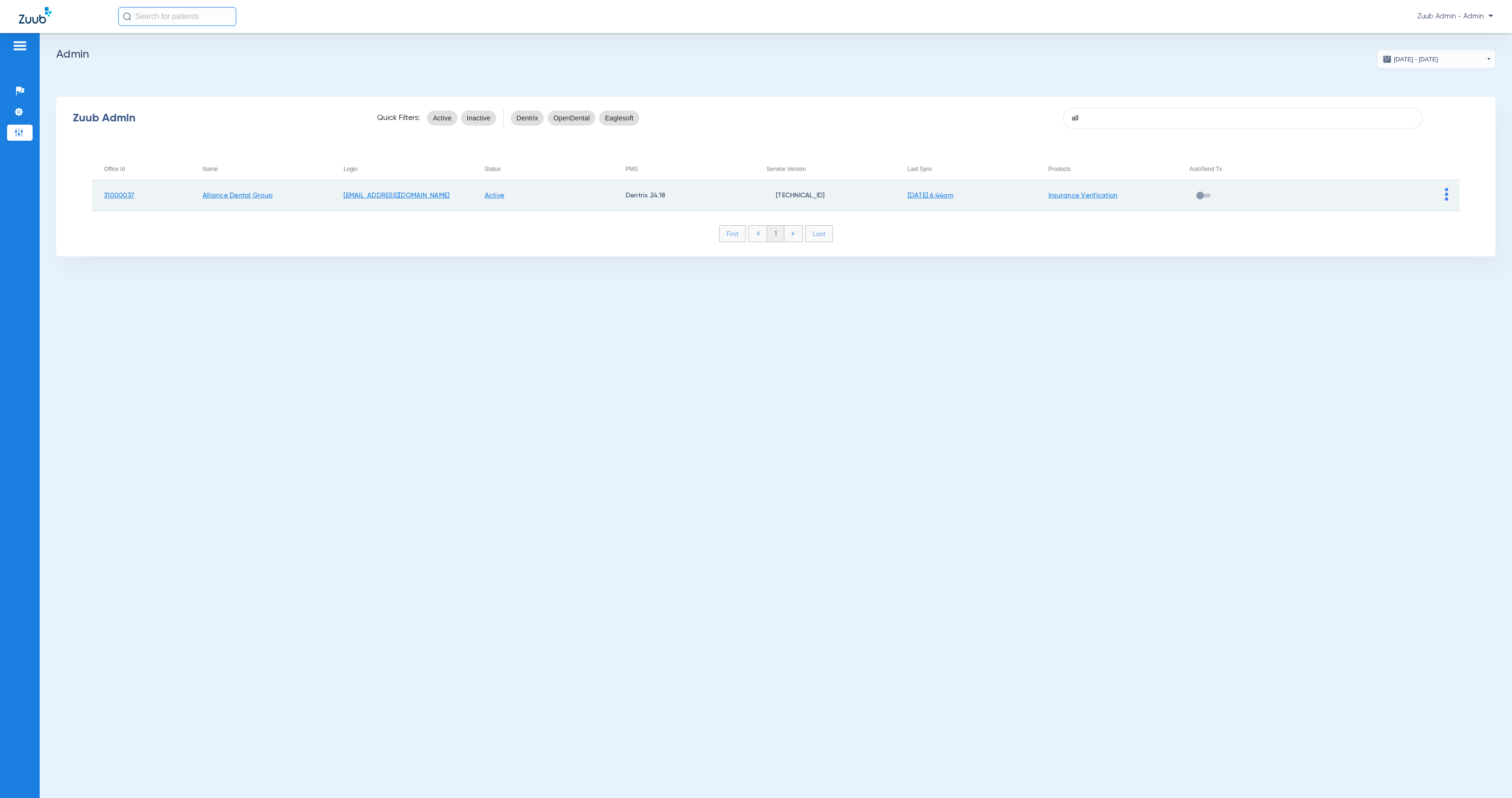
type input "all"
click at [1447, 197] on img at bounding box center [1447, 195] width 3 height 13
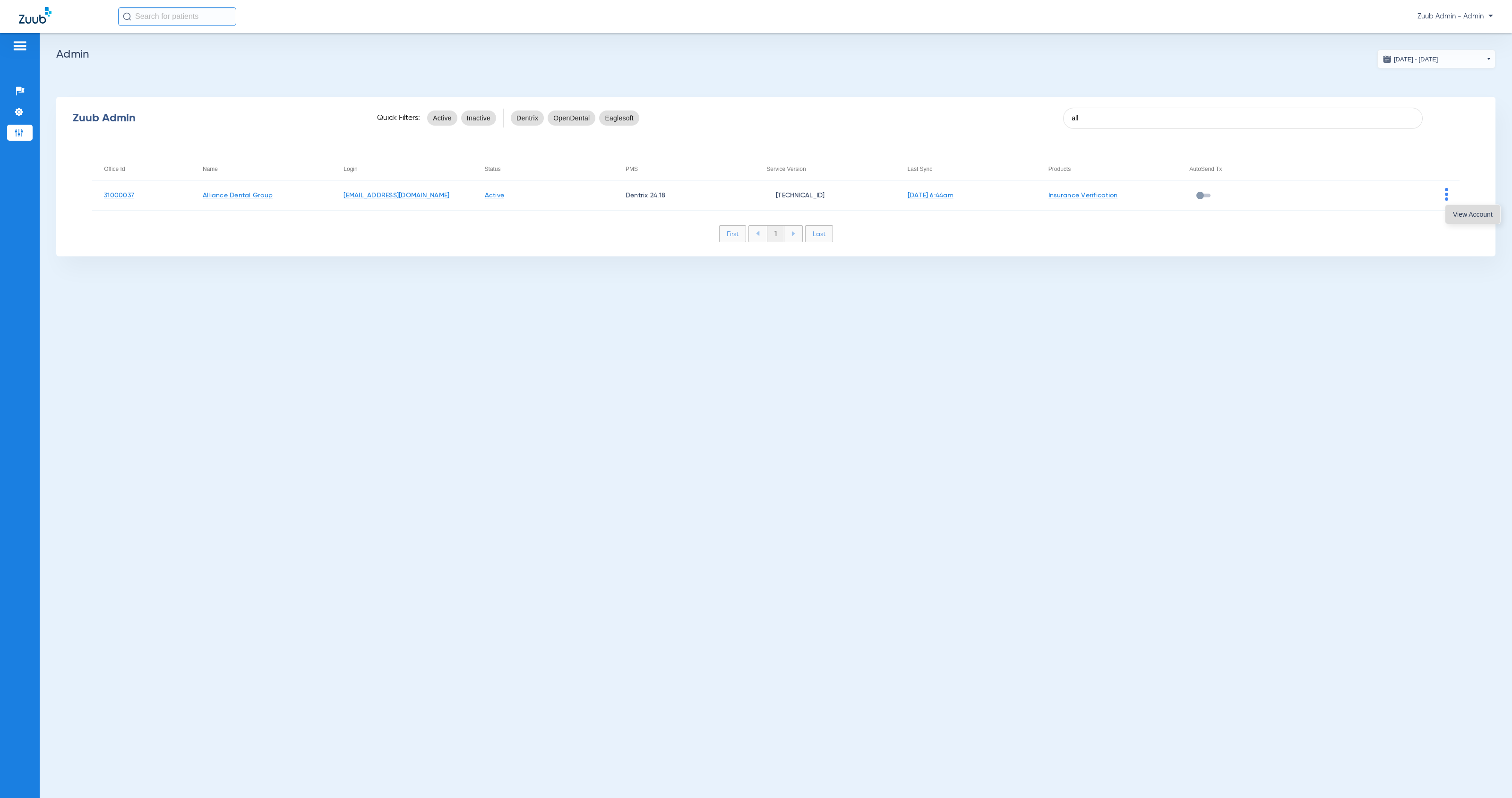
click at [1459, 216] on span "View Account" at bounding box center [1473, 214] width 40 height 7
